Goal: Check status: Check status

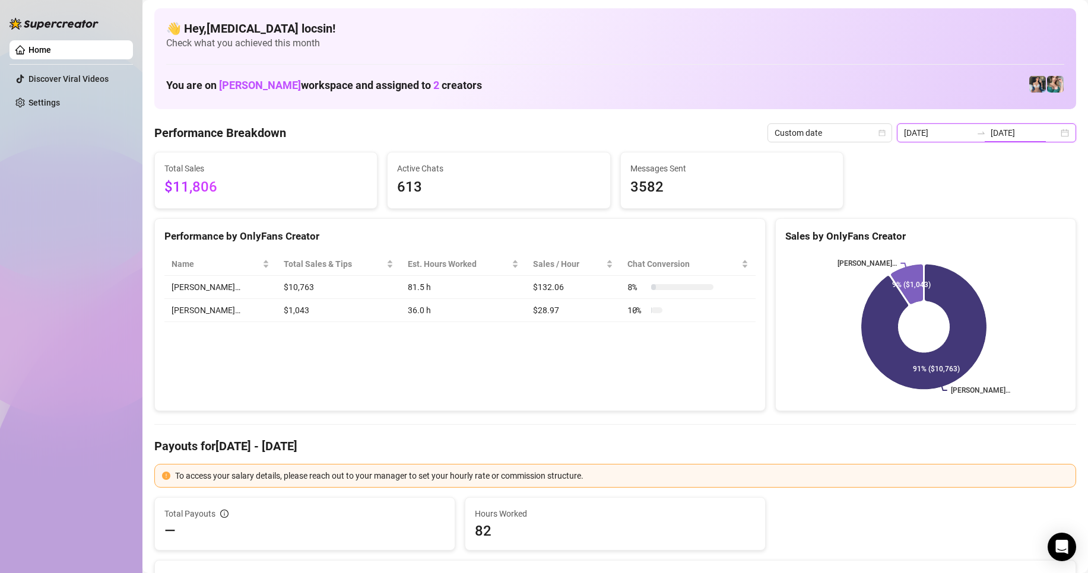
click at [990, 133] on input "2025-08-11" at bounding box center [1024, 132] width 68 height 13
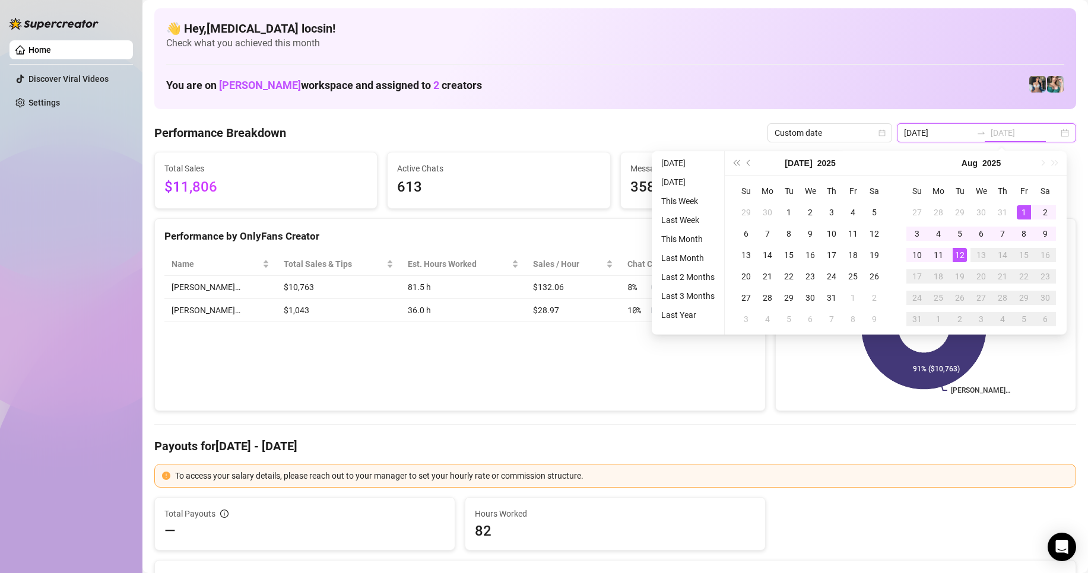
type input "[DATE]"
click at [960, 255] on div "12" at bounding box center [960, 255] width 14 height 14
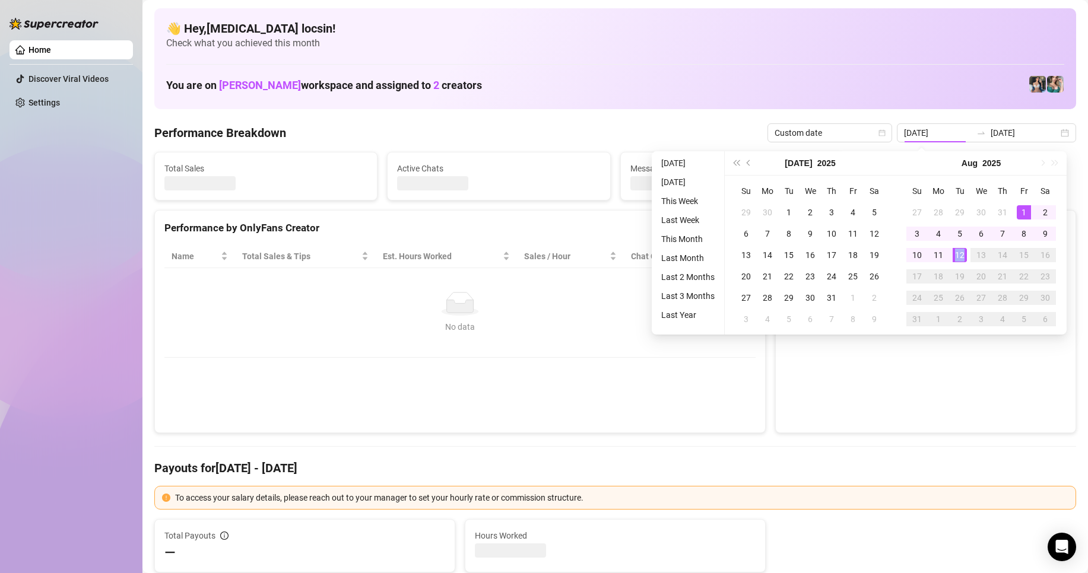
type input "[DATE]"
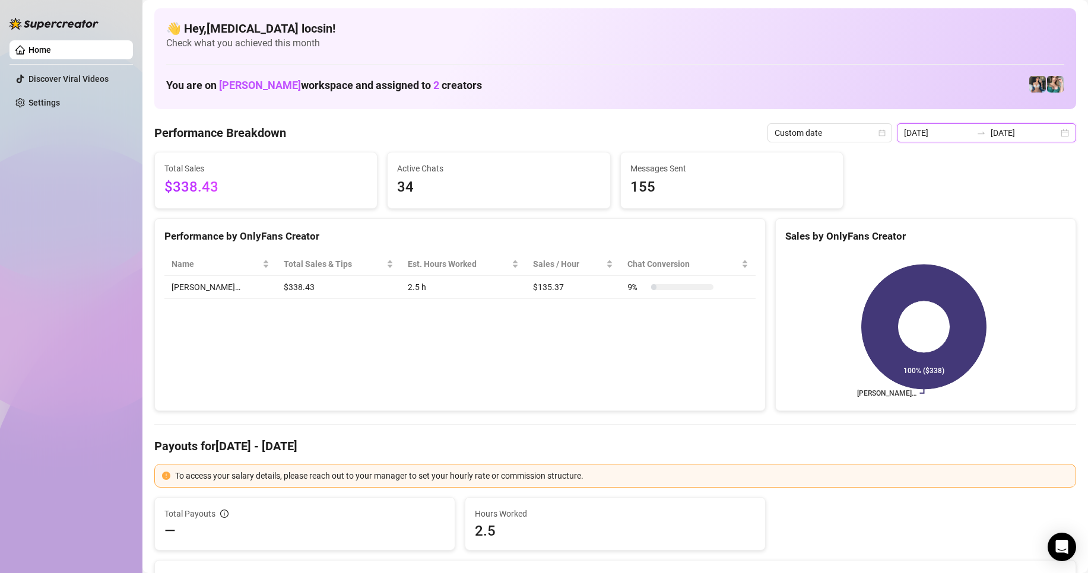
click at [1020, 132] on input "[DATE]" at bounding box center [1024, 132] width 68 height 13
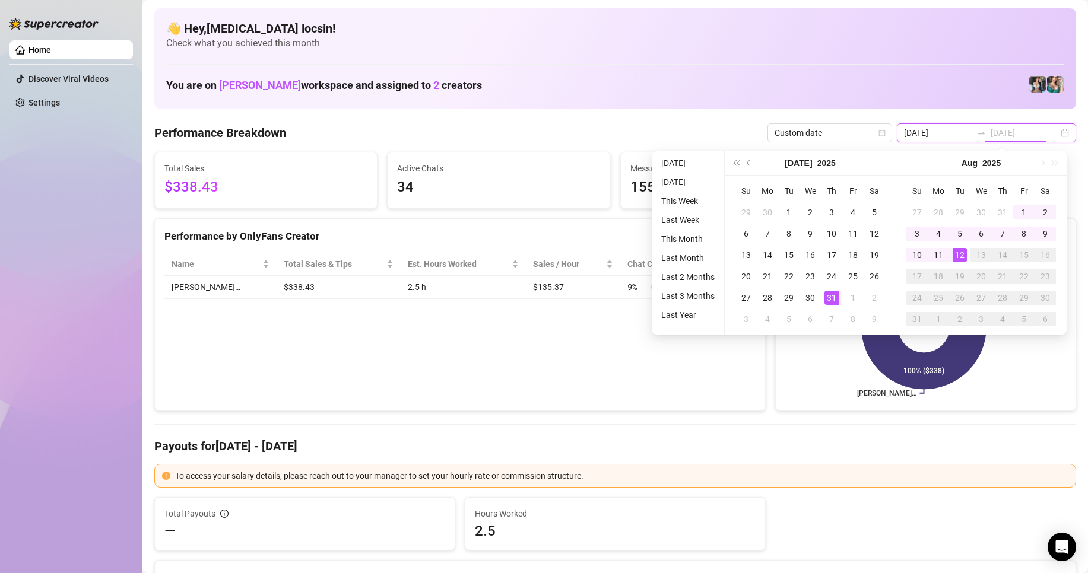
type input "[DATE]"
click at [961, 253] on div "12" at bounding box center [960, 255] width 14 height 14
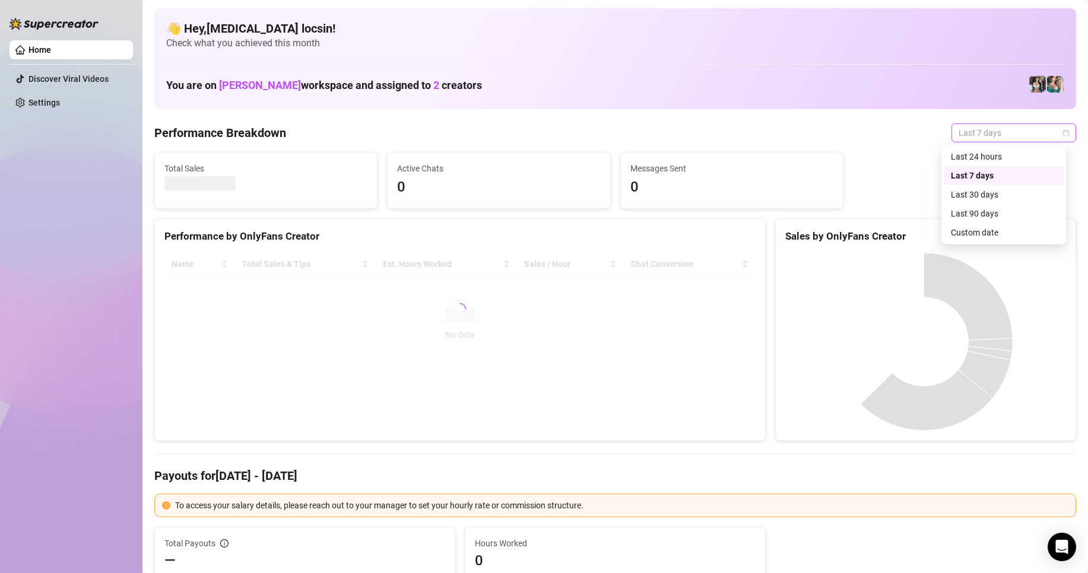
click at [1012, 127] on span "Last 7 days" at bounding box center [1013, 133] width 110 height 18
click at [1009, 231] on div "Custom date" at bounding box center [1004, 232] width 106 height 13
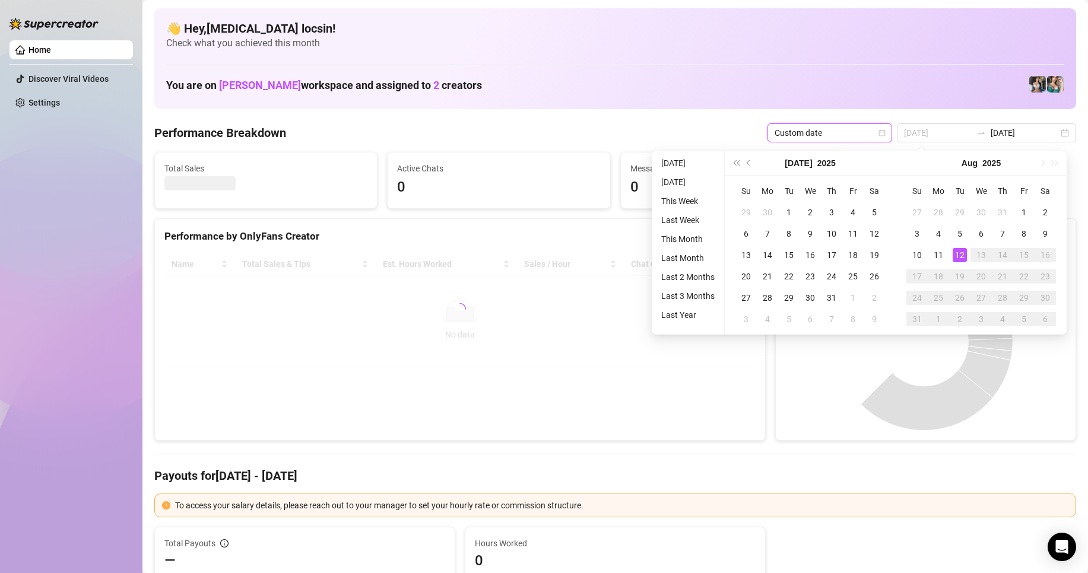
type input "[DATE]"
click at [961, 256] on div "12" at bounding box center [960, 255] width 14 height 14
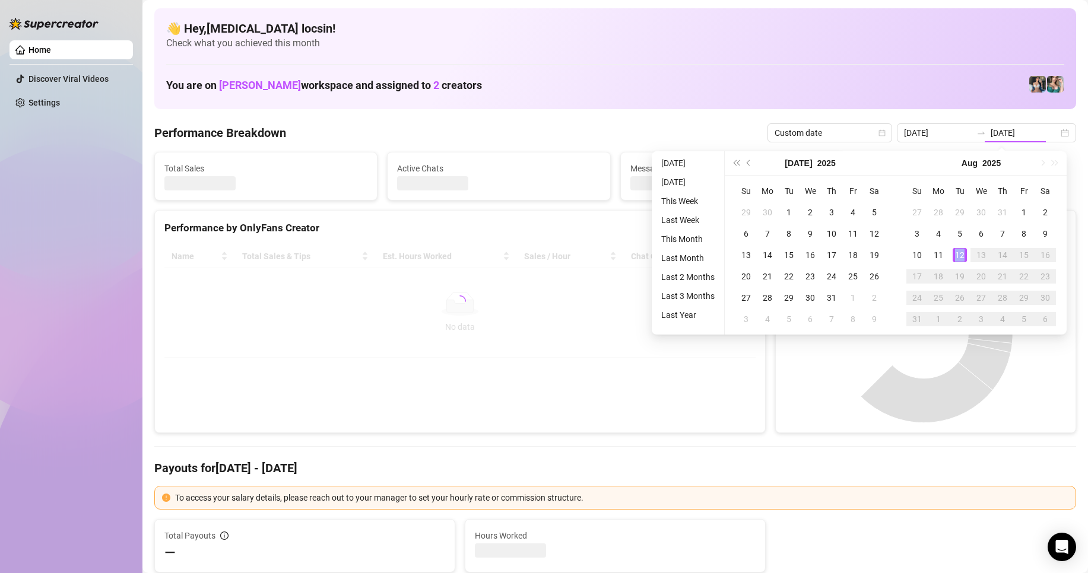
type input "[DATE]"
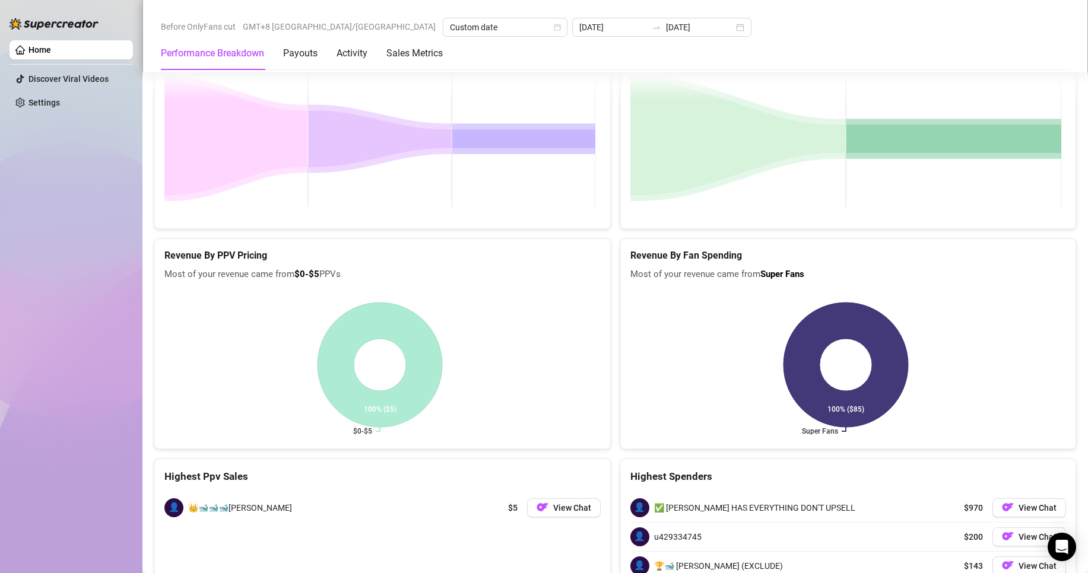
scroll to position [1543, 0]
